Goal: Information Seeking & Learning: Learn about a topic

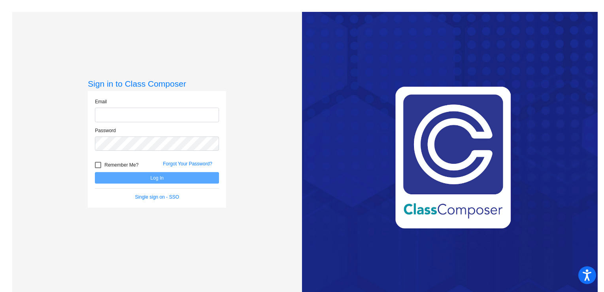
type input "[EMAIL_ADDRESS][DOMAIN_NAME]"
click at [197, 177] on button "Log In" at bounding box center [157, 177] width 124 height 11
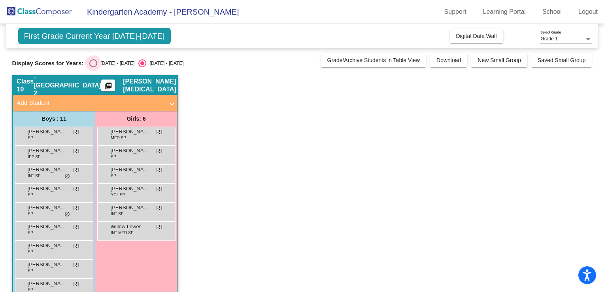
click at [89, 61] on div "Select an option" at bounding box center [93, 63] width 8 height 8
click at [93, 67] on input "[DATE] - [DATE]" at bounding box center [93, 67] width 0 height 0
radio input "true"
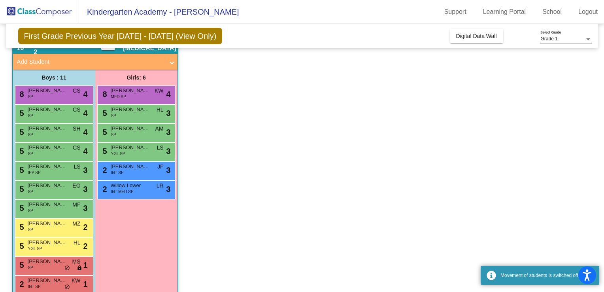
scroll to position [55, 0]
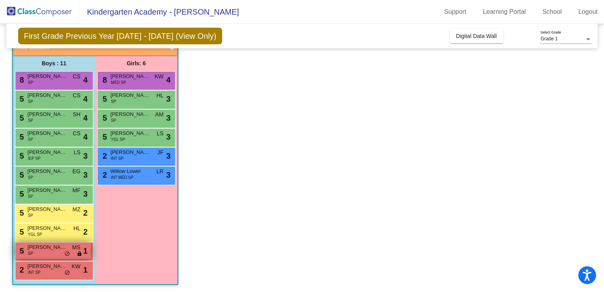
click at [52, 249] on span "[PERSON_NAME]" at bounding box center [48, 247] width 40 height 8
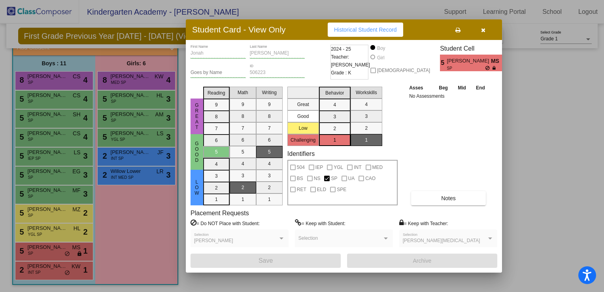
click at [481, 30] on icon "button" at bounding box center [483, 30] width 4 height 6
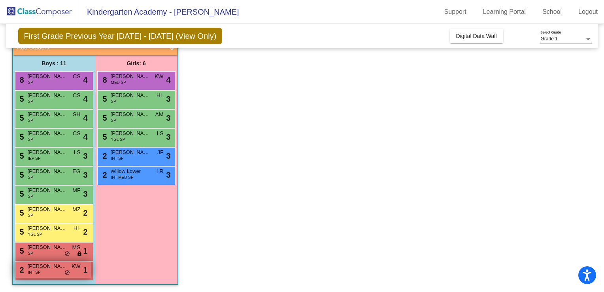
click at [51, 263] on span "[PERSON_NAME]" at bounding box center [48, 266] width 40 height 8
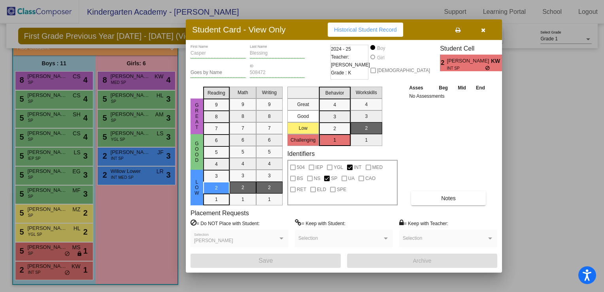
click at [248, 238] on div "[PERSON_NAME] Selection" at bounding box center [239, 240] width 91 height 14
click at [484, 29] on icon "button" at bounding box center [483, 30] width 4 height 6
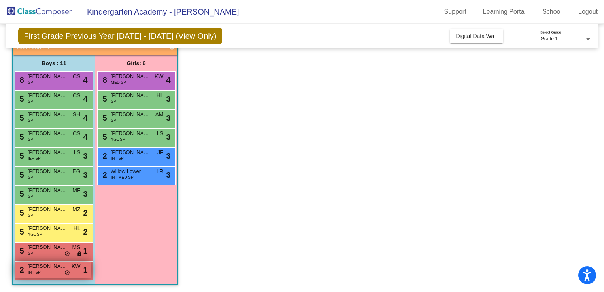
click at [76, 269] on span "KW" at bounding box center [76, 266] width 9 height 8
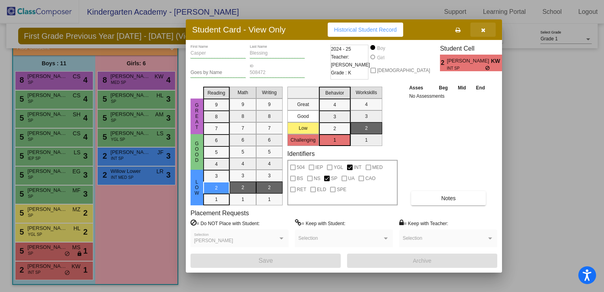
click at [485, 27] on button "button" at bounding box center [482, 30] width 25 height 14
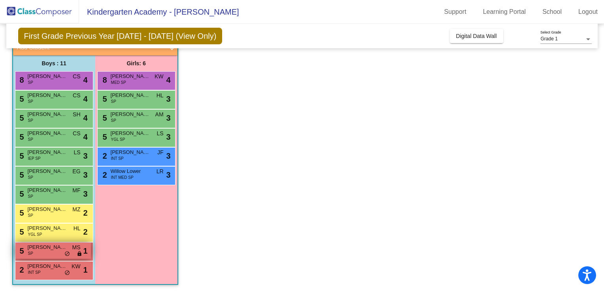
click at [61, 247] on span "[PERSON_NAME]" at bounding box center [48, 247] width 40 height 8
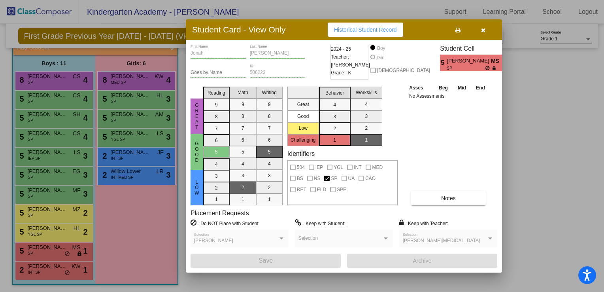
click at [486, 31] on button "button" at bounding box center [482, 30] width 25 height 14
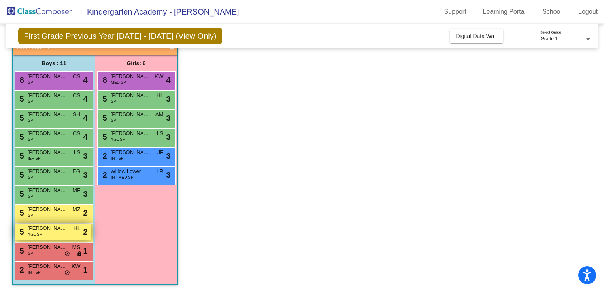
click at [53, 235] on div "5 [PERSON_NAME] YGL SP HL lock do_not_disturb_alt 2" at bounding box center [53, 231] width 76 height 16
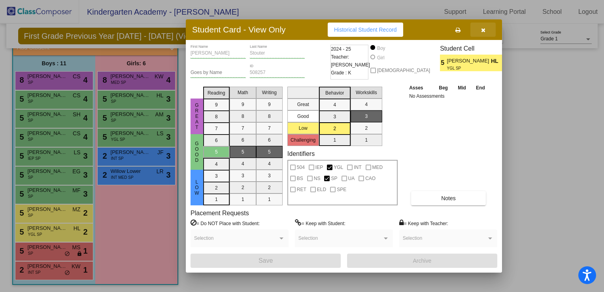
click at [481, 30] on icon "button" at bounding box center [483, 30] width 4 height 6
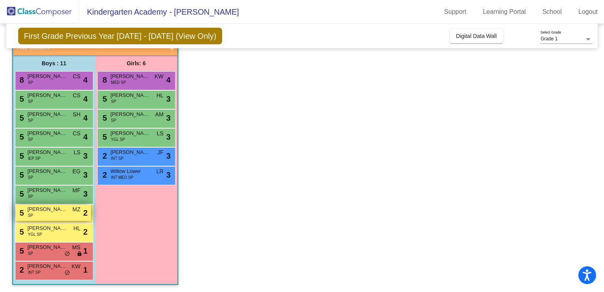
click at [57, 209] on span "[PERSON_NAME]" at bounding box center [48, 209] width 40 height 8
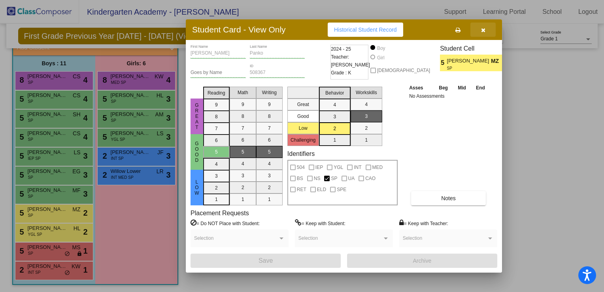
click at [484, 30] on icon "button" at bounding box center [483, 30] width 4 height 6
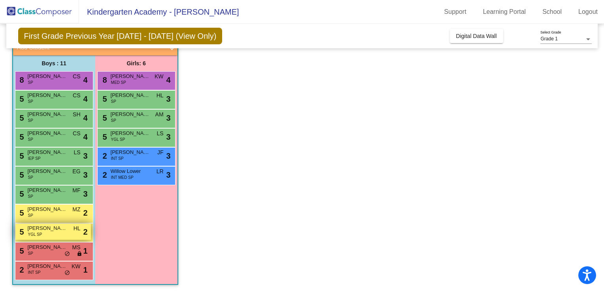
click at [48, 232] on div "5 [PERSON_NAME] YGL SP HL lock do_not_disturb_alt 2" at bounding box center [53, 231] width 76 height 16
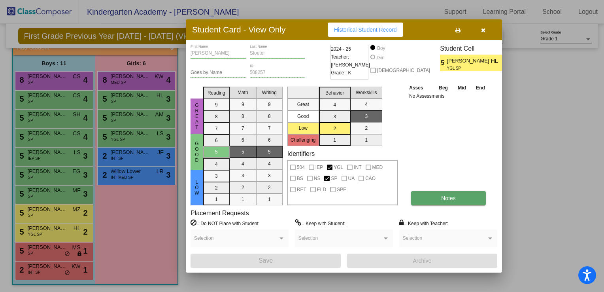
click at [444, 200] on span "Notes" at bounding box center [448, 198] width 15 height 6
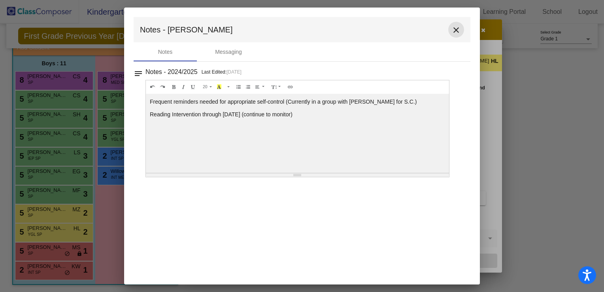
click at [454, 31] on mat-icon "close" at bounding box center [455, 29] width 9 height 9
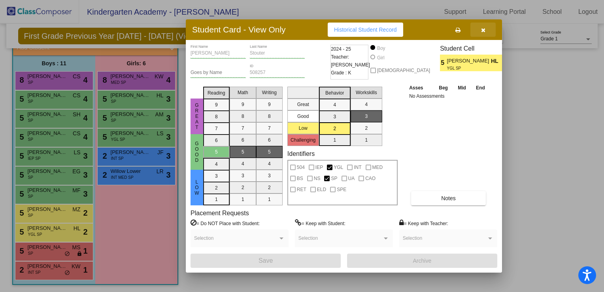
click at [480, 31] on button "button" at bounding box center [482, 30] width 25 height 14
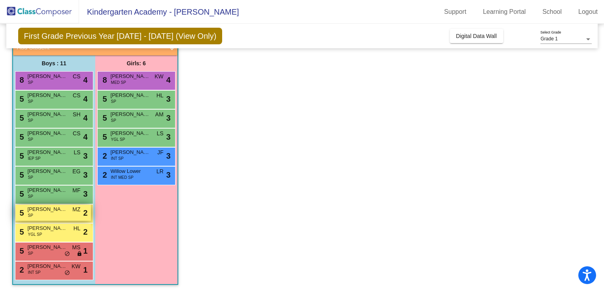
click at [46, 212] on span "[PERSON_NAME]" at bounding box center [48, 209] width 40 height 8
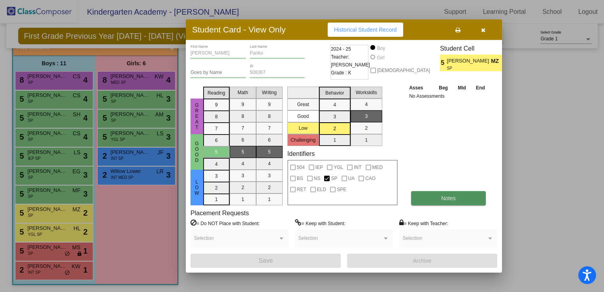
click at [454, 197] on span "Notes" at bounding box center [448, 198] width 15 height 6
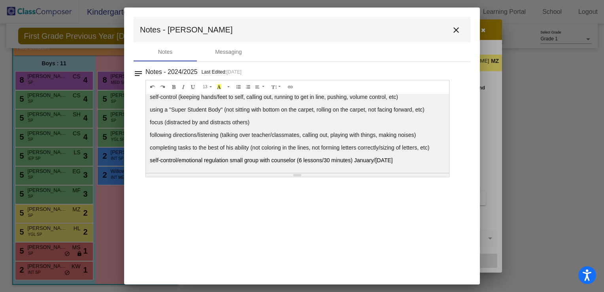
scroll to position [17, 0]
click at [465, 32] on mat-toolbar "Notes - [PERSON_NAME]" at bounding box center [302, 29] width 337 height 25
click at [455, 31] on mat-icon "close" at bounding box center [455, 29] width 9 height 9
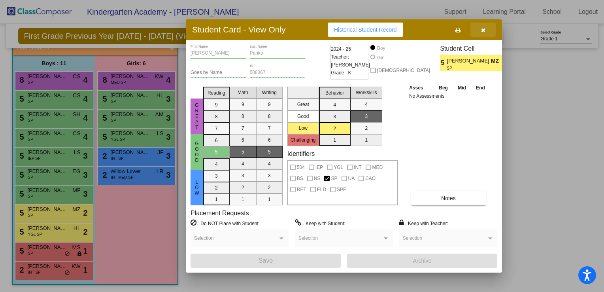
click at [488, 32] on button "button" at bounding box center [482, 30] width 25 height 14
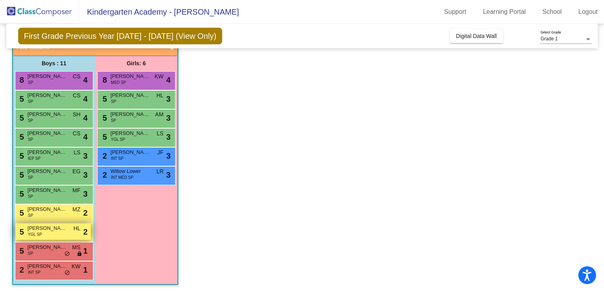
click at [60, 238] on div "5 [PERSON_NAME] YGL SP HL lock do_not_disturb_alt 2" at bounding box center [53, 231] width 76 height 16
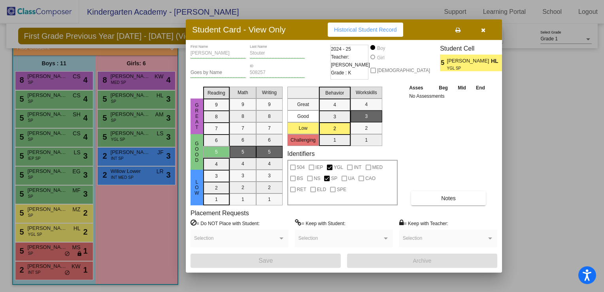
click at [484, 31] on icon "button" at bounding box center [483, 30] width 4 height 6
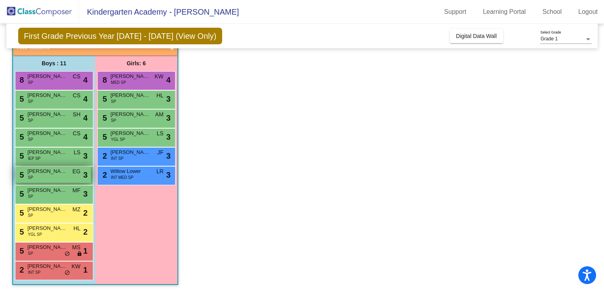
click at [66, 169] on span "[PERSON_NAME]" at bounding box center [48, 171] width 40 height 8
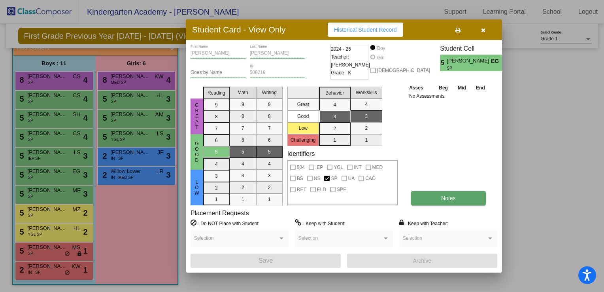
click at [436, 195] on button "Notes" at bounding box center [448, 198] width 75 height 14
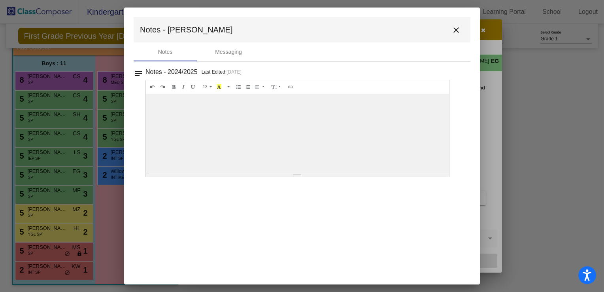
click at [456, 32] on mat-icon "close" at bounding box center [455, 29] width 9 height 9
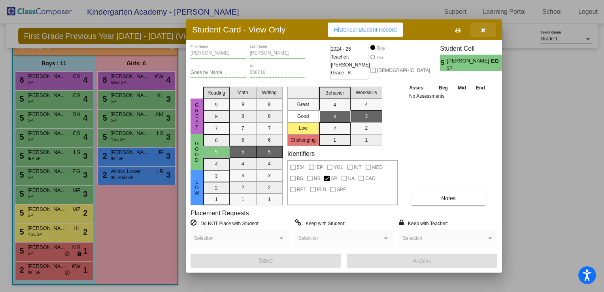
click at [480, 32] on button "button" at bounding box center [482, 30] width 25 height 14
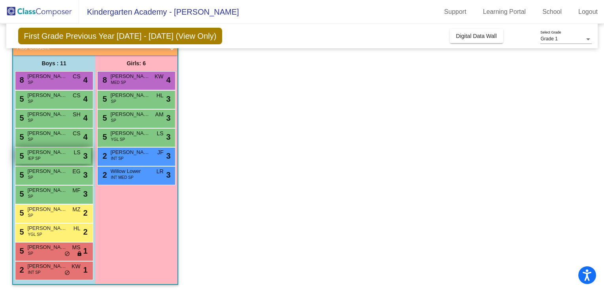
click at [55, 155] on span "[PERSON_NAME]" at bounding box center [48, 152] width 40 height 8
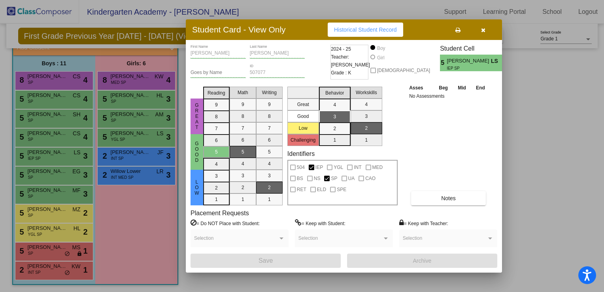
click at [446, 210] on div "Placement Requests = Do NOT Place with Student: Selection = Keep with Student: …" at bounding box center [344, 231] width 307 height 44
click at [442, 195] on span "Notes" at bounding box center [448, 198] width 15 height 6
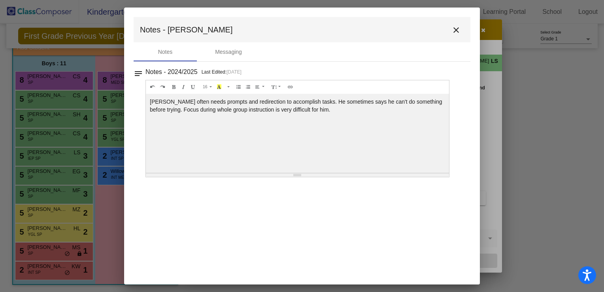
click at [455, 35] on button "close" at bounding box center [456, 30] width 16 height 16
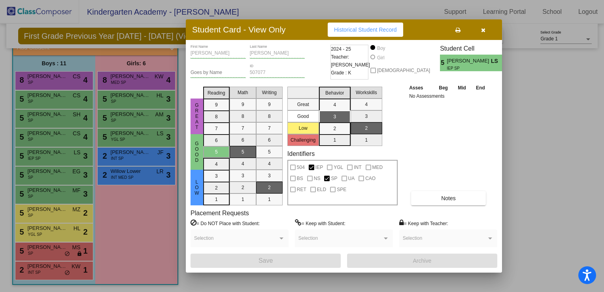
click at [481, 33] on icon "button" at bounding box center [483, 30] width 4 height 6
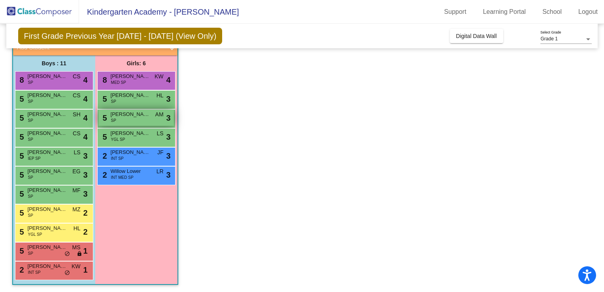
click at [138, 119] on div "5 [PERSON_NAME] SP AM lock do_not_disturb_alt 3" at bounding box center [136, 118] width 76 height 16
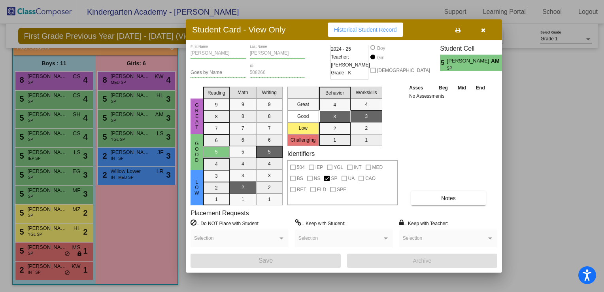
click at [481, 34] on button "button" at bounding box center [482, 30] width 25 height 14
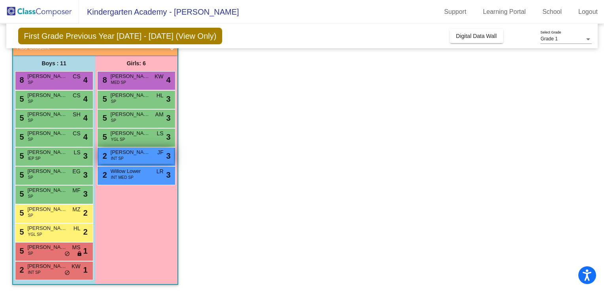
click at [119, 153] on span "[PERSON_NAME]" at bounding box center [131, 152] width 40 height 8
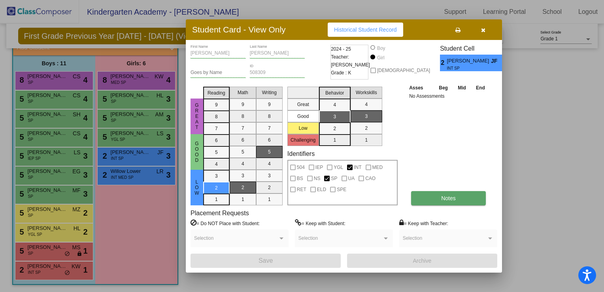
click at [432, 200] on button "Notes" at bounding box center [448, 198] width 75 height 14
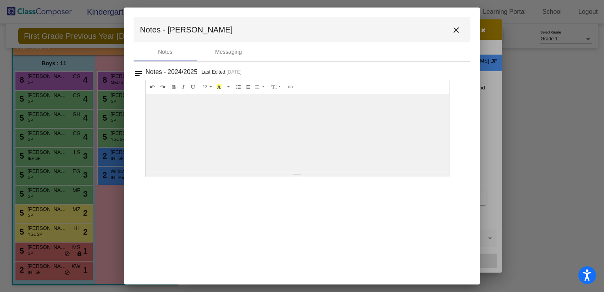
click at [455, 32] on mat-icon "close" at bounding box center [455, 29] width 9 height 9
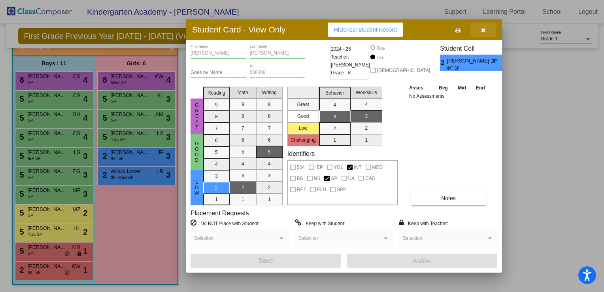
click at [481, 30] on icon "button" at bounding box center [483, 30] width 4 height 6
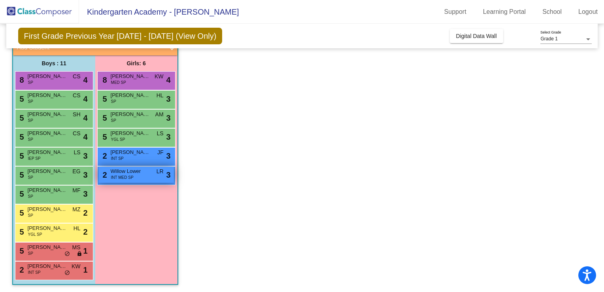
click at [133, 180] on div "2 Willow Lower INT MED SP LR lock do_not_disturb_alt 3" at bounding box center [136, 174] width 76 height 16
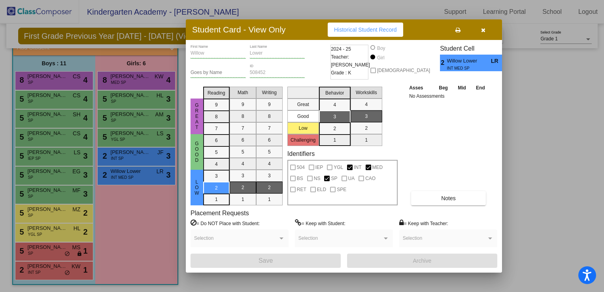
click at [350, 75] on div "2024 - 25 Teacher: [PERSON_NAME] Grade : K" at bounding box center [350, 62] width 38 height 35
click at [464, 238] on span at bounding box center [445, 241] width 84 height 6
click at [484, 28] on icon "button" at bounding box center [483, 30] width 4 height 6
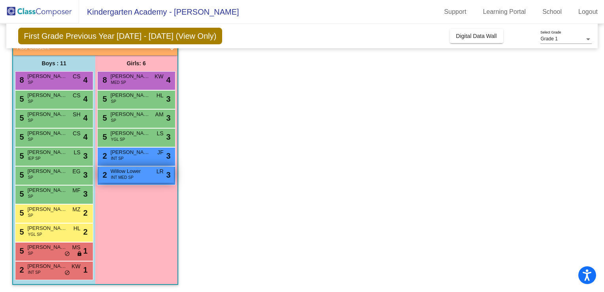
click at [133, 167] on span "Willow Lower" at bounding box center [131, 171] width 40 height 8
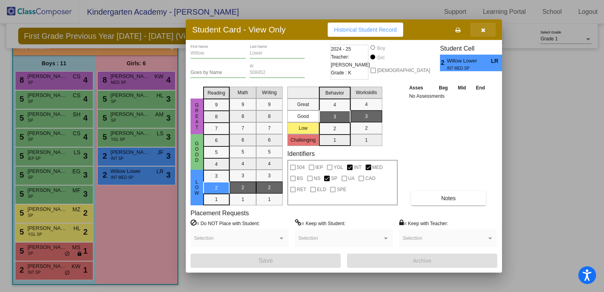
click at [484, 33] on icon "button" at bounding box center [483, 30] width 4 height 6
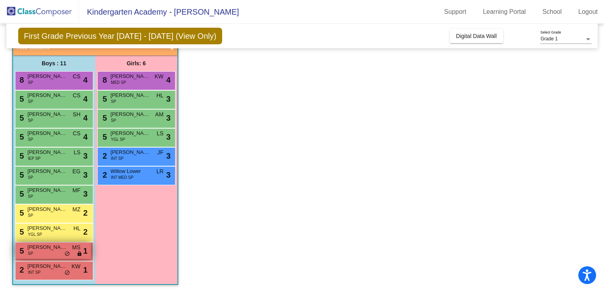
click at [57, 255] on div "5 [PERSON_NAME] SP MS lock do_not_disturb_alt 1" at bounding box center [53, 250] width 76 height 16
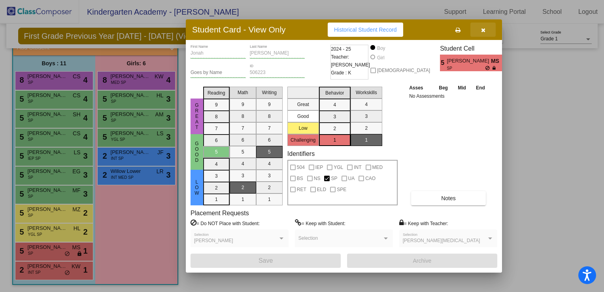
click at [480, 34] on button "button" at bounding box center [482, 30] width 25 height 14
